Goal: Check status: Check status

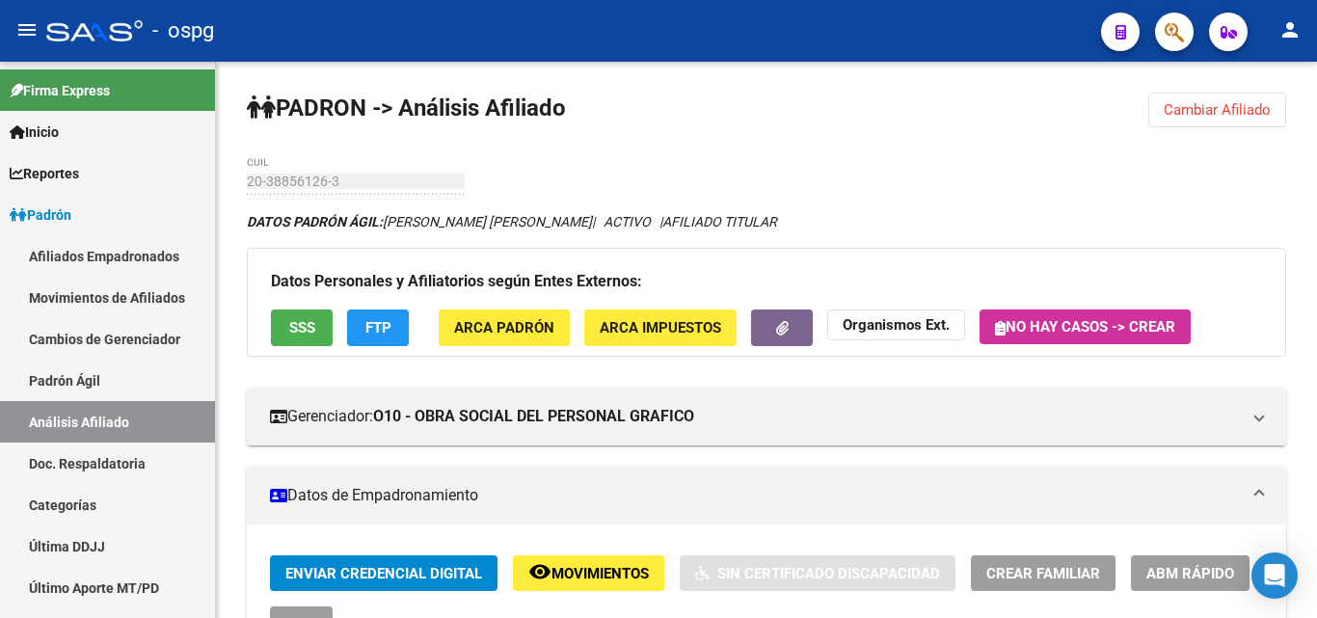
click at [1213, 114] on span "Cambiar Afiliado" at bounding box center [1216, 109] width 107 height 17
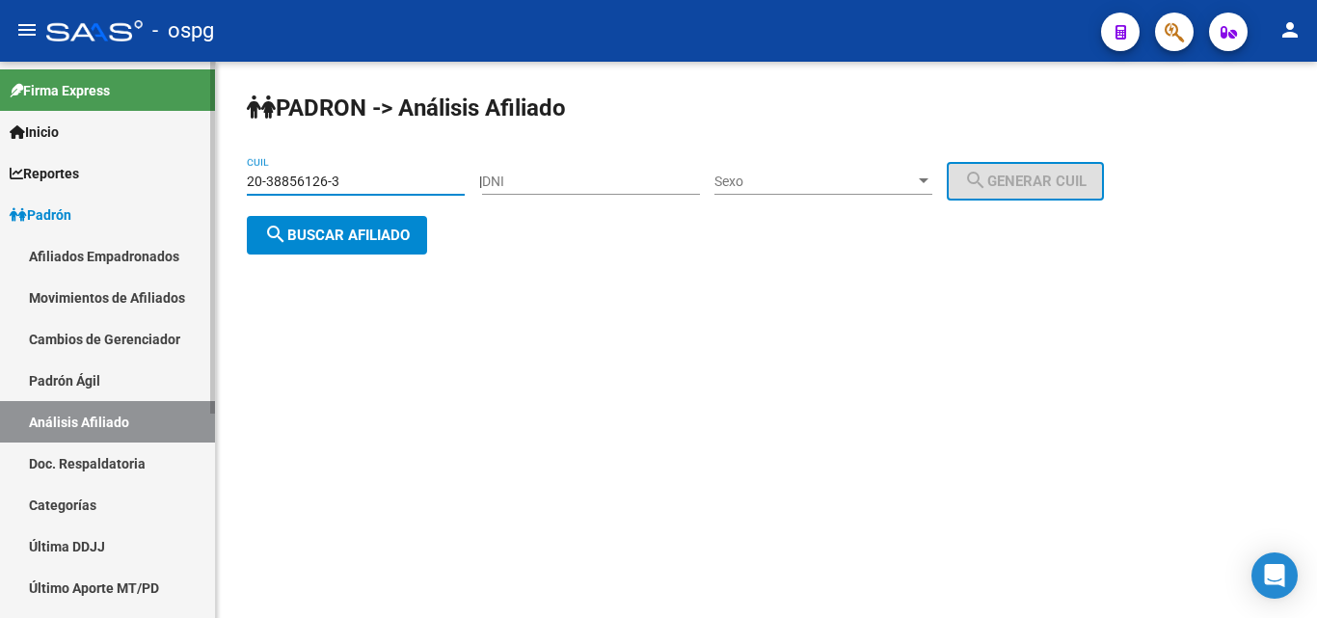
drag, startPoint x: 439, startPoint y: 180, endPoint x: 0, endPoint y: 169, distance: 438.7
click at [0, 170] on mat-sidenav-container "Firma Express Inicio Instructivos Contacto OS Reportes Ingresos Devengados Anál…" at bounding box center [658, 340] width 1317 height 556
paste input "7-44690320-4"
type input "27-44690320-4"
click at [343, 248] on button "search Buscar afiliado" at bounding box center [337, 235] width 180 height 39
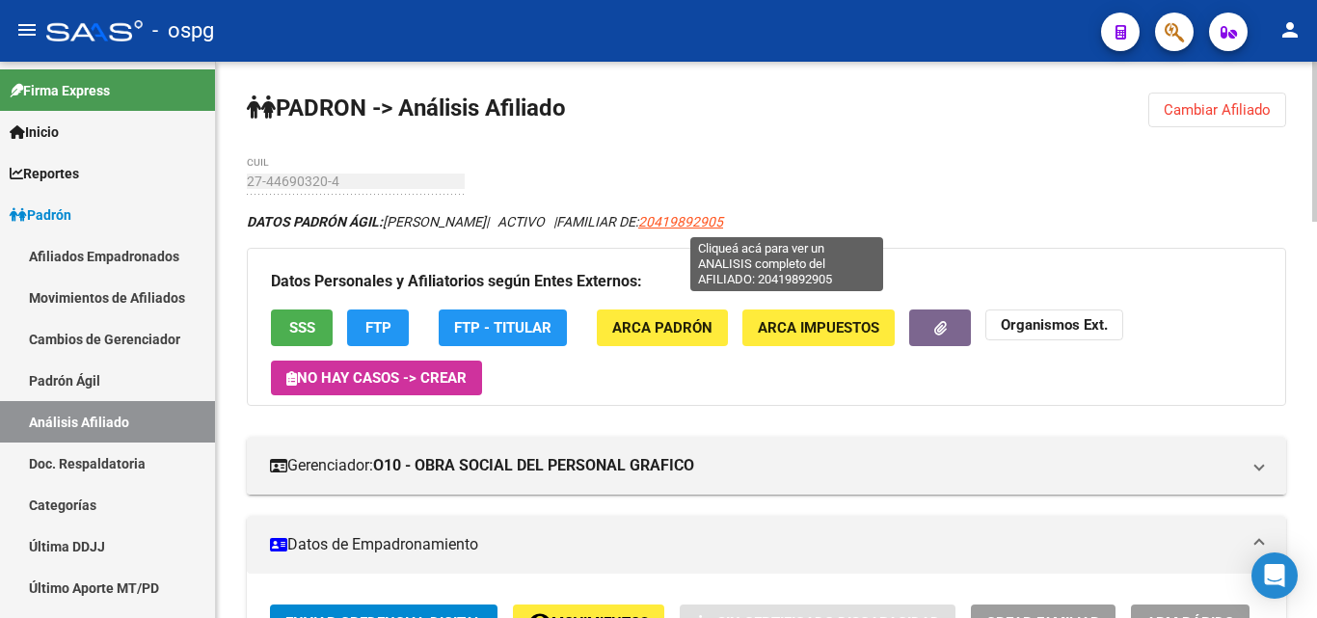
click at [723, 228] on span "20419892905" at bounding box center [680, 221] width 85 height 15
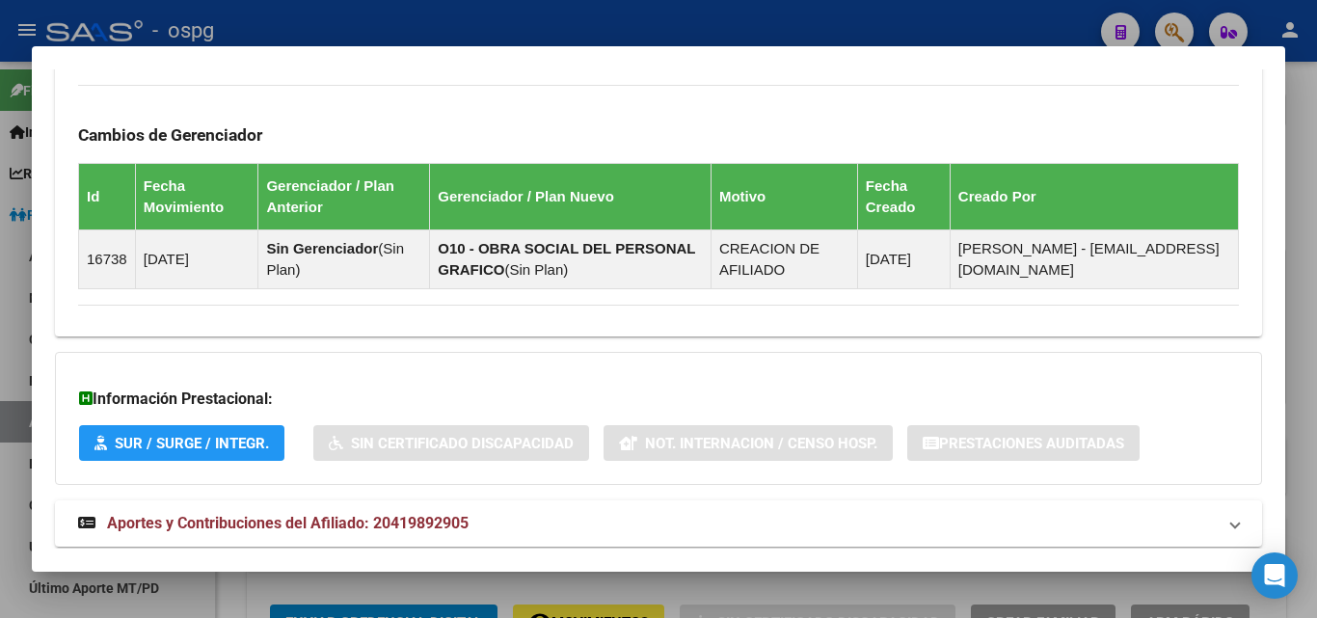
scroll to position [1155, 0]
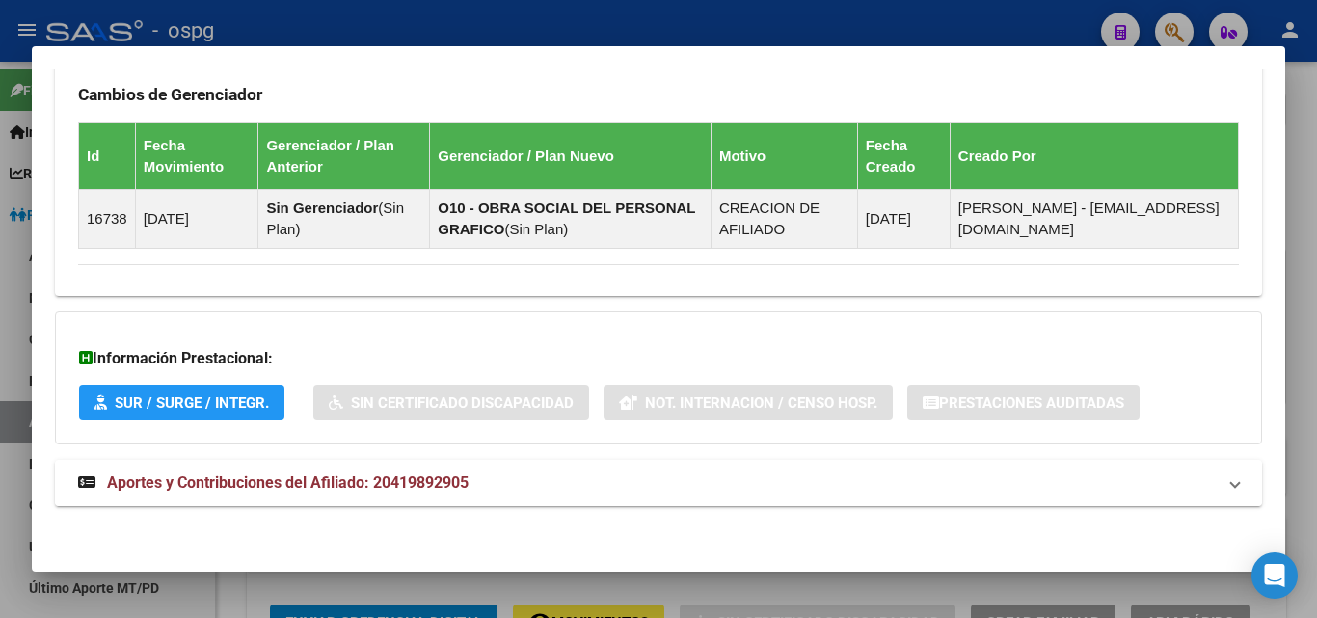
click at [432, 466] on mat-expansion-panel-header "Aportes y Contribuciones del Afiliado: 20419892905" at bounding box center [658, 483] width 1207 height 46
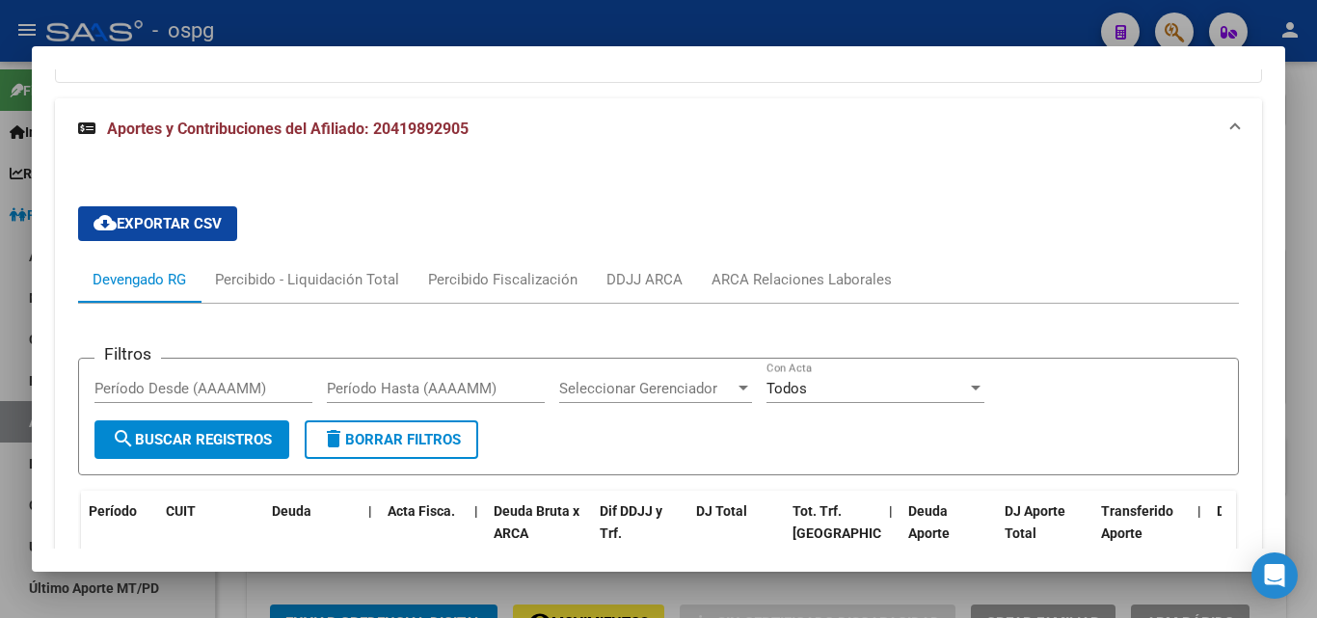
scroll to position [1365, 0]
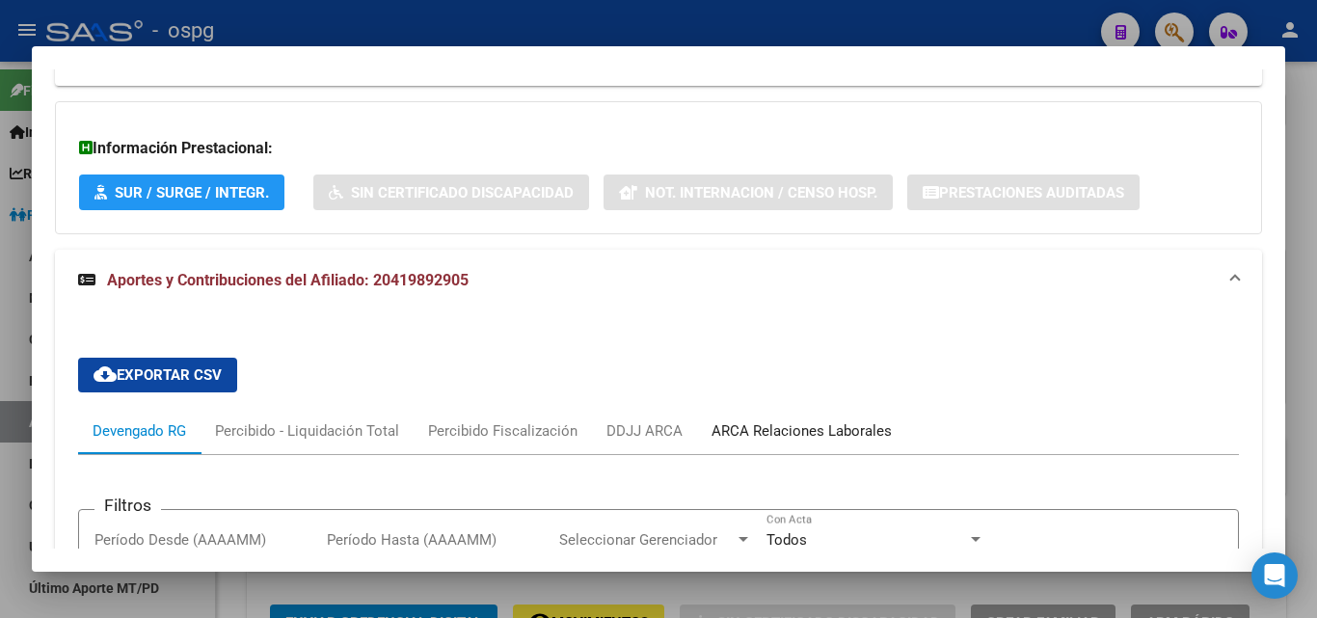
click at [837, 434] on div "ARCA Relaciones Laborales" at bounding box center [801, 430] width 180 height 21
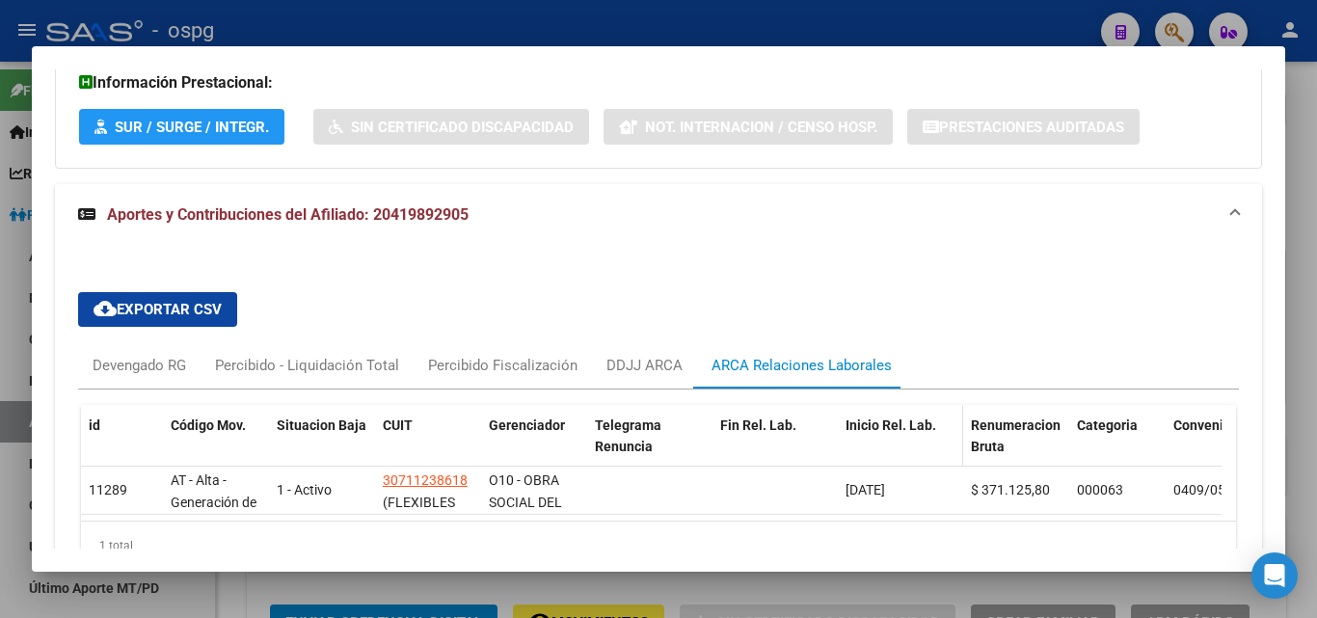
scroll to position [1555, 0]
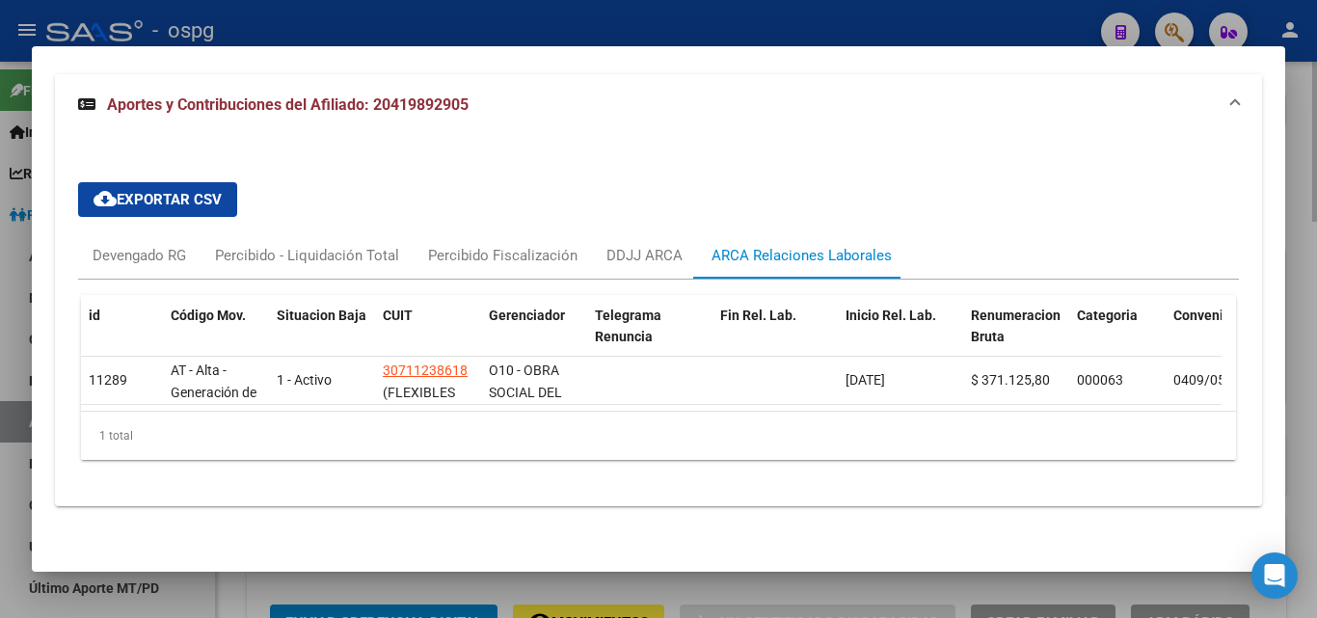
drag, startPoint x: 1307, startPoint y: 164, endPoint x: 1092, endPoint y: 493, distance: 392.7
click at [1308, 165] on div at bounding box center [658, 309] width 1317 height 618
